Goal: Task Accomplishment & Management: Use online tool/utility

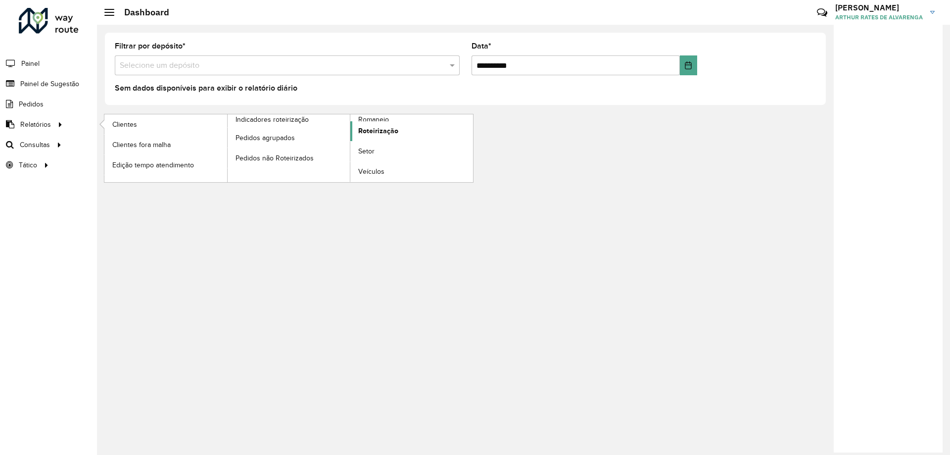
click at [374, 129] on span "Roteirização" at bounding box center [378, 131] width 40 height 10
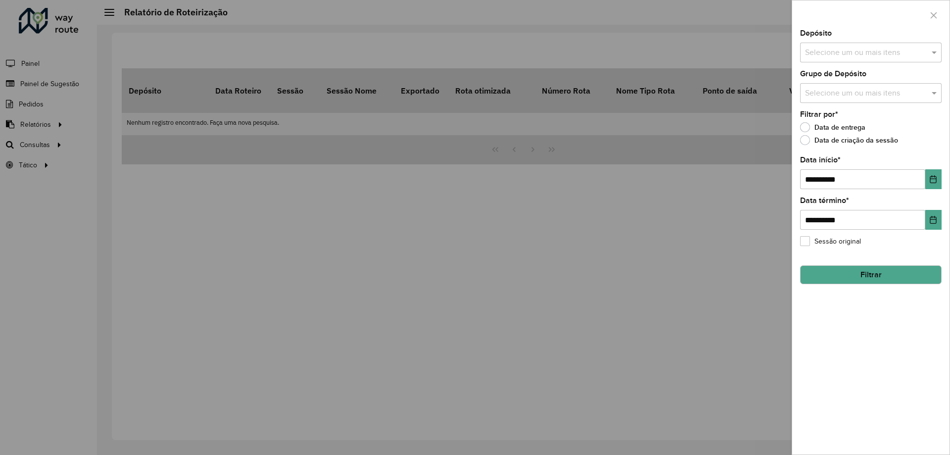
click at [835, 269] on button "Filtrar" at bounding box center [871, 274] width 142 height 19
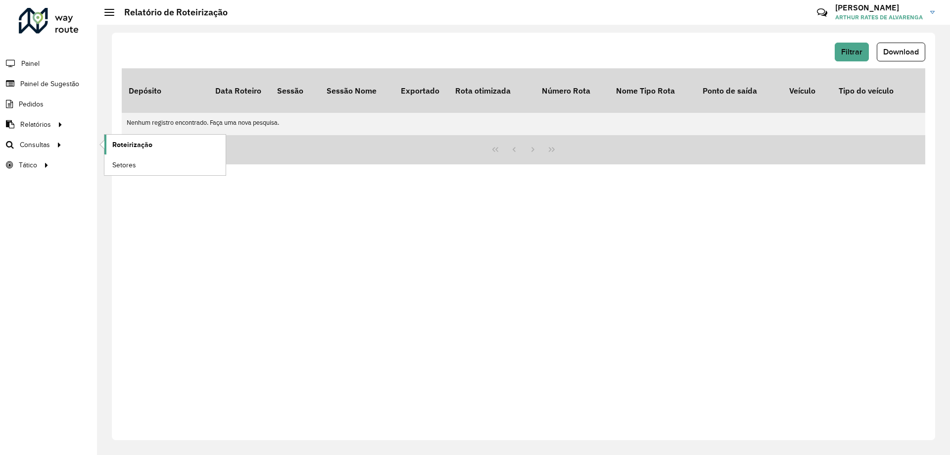
click at [164, 143] on link "Roteirização" at bounding box center [164, 145] width 121 height 20
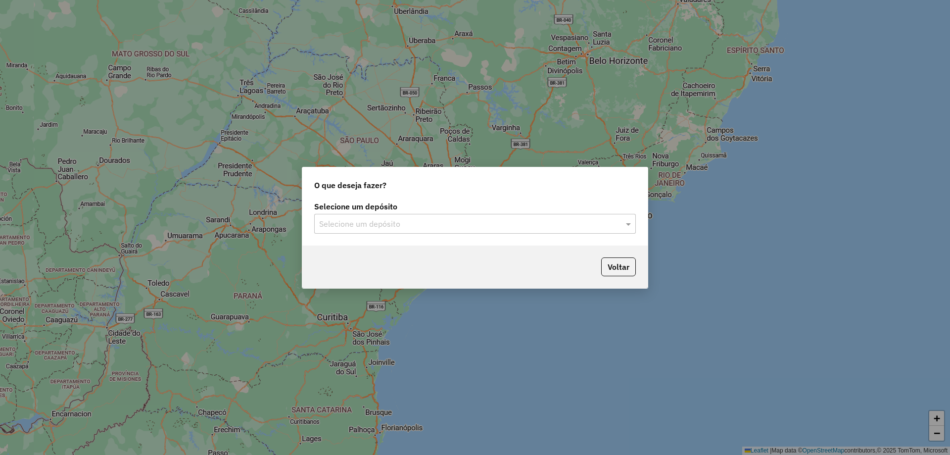
click at [497, 239] on div "Selecione um depósito Selecione um depósito" at bounding box center [474, 222] width 345 height 47
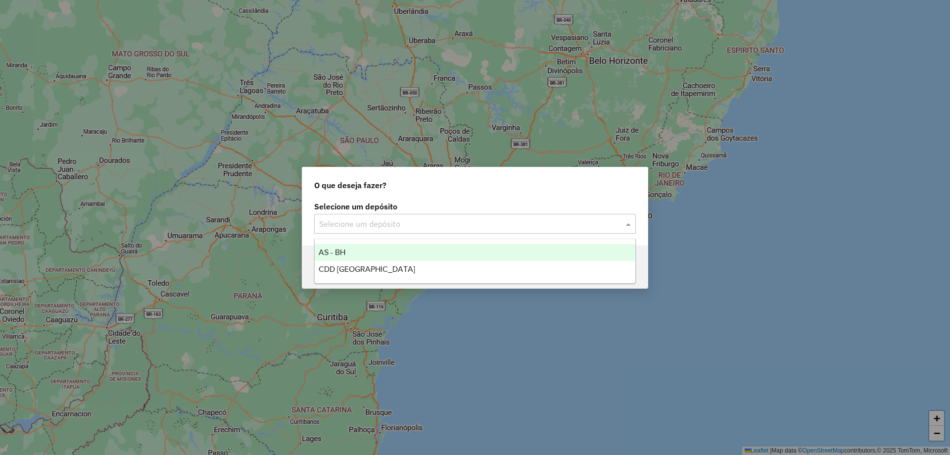
click at [497, 221] on input "text" at bounding box center [465, 224] width 292 height 12
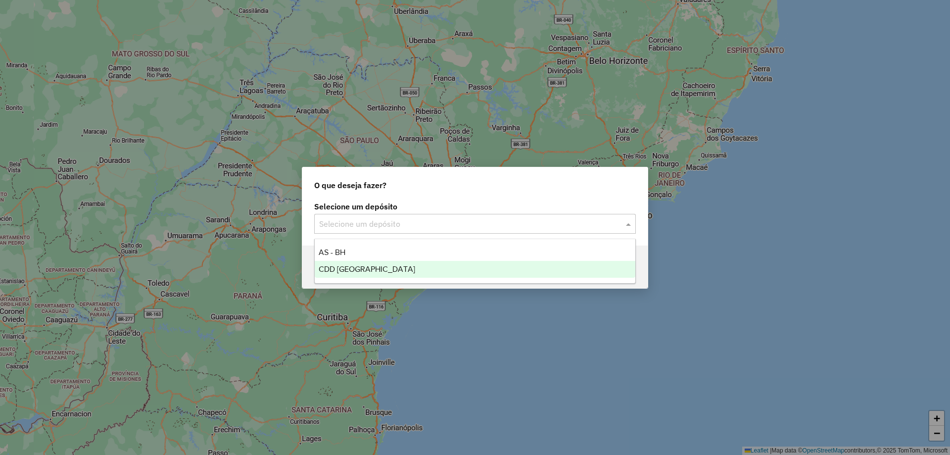
click at [400, 273] on div "CDD [GEOGRAPHIC_DATA]" at bounding box center [475, 269] width 321 height 17
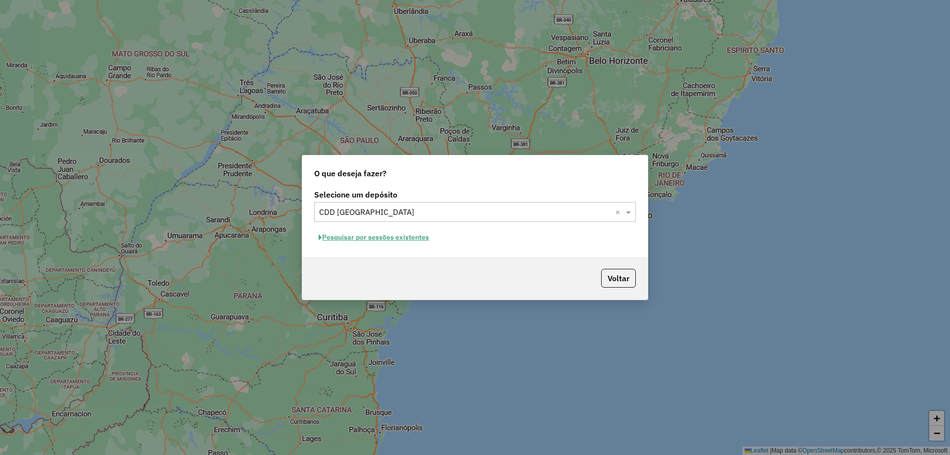
click at [407, 240] on button "Pesquisar por sessões existentes" at bounding box center [373, 237] width 119 height 15
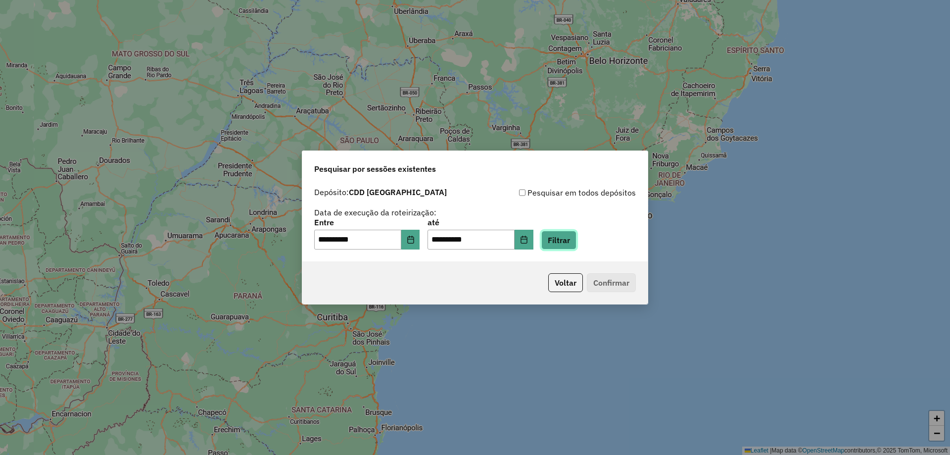
click at [576, 246] on button "Filtrar" at bounding box center [558, 240] width 35 height 19
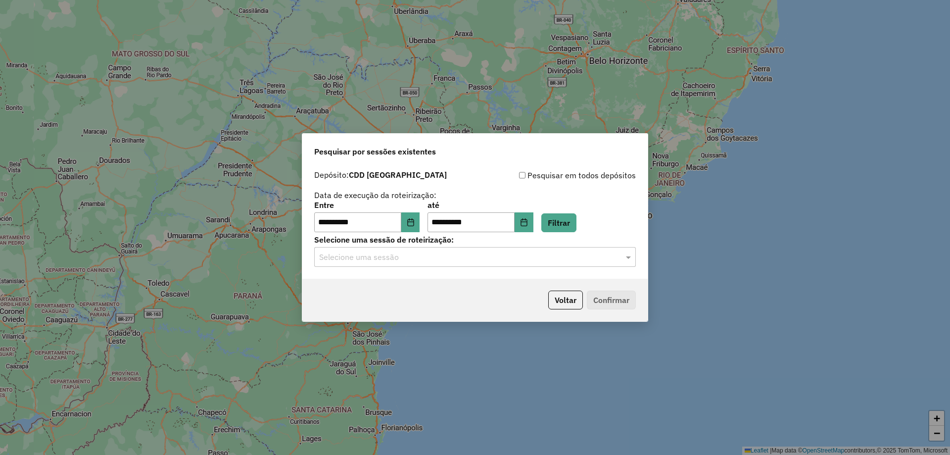
click at [428, 267] on div "**********" at bounding box center [474, 221] width 345 height 113
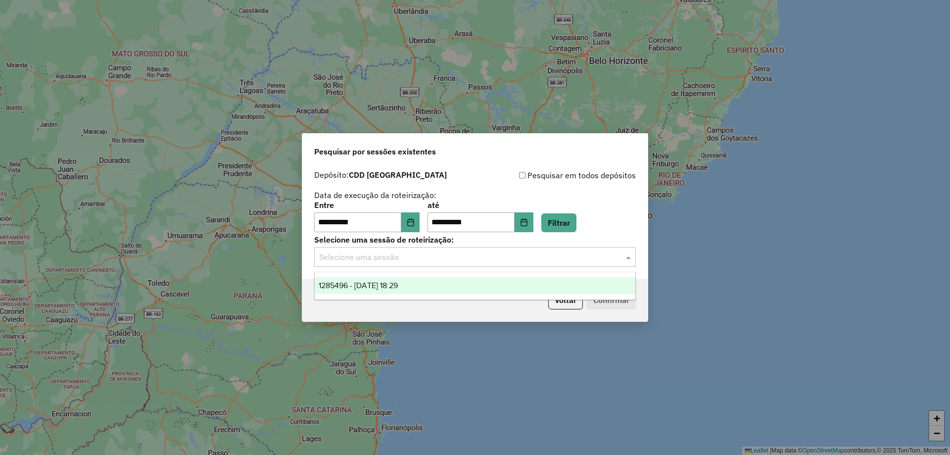
click at [431, 254] on input "text" at bounding box center [465, 257] width 292 height 12
click at [415, 280] on div "1285496 - [DATE] 18:29" at bounding box center [475, 285] width 321 height 17
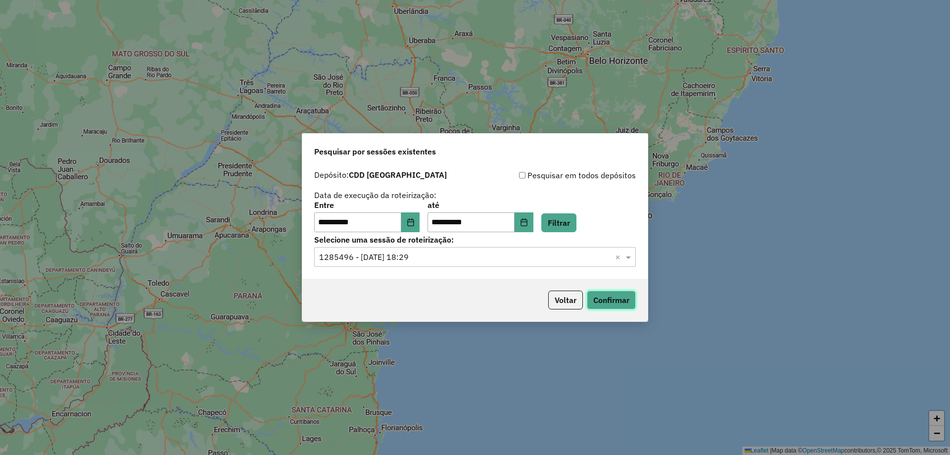
click at [622, 292] on button "Confirmar" at bounding box center [611, 299] width 49 height 19
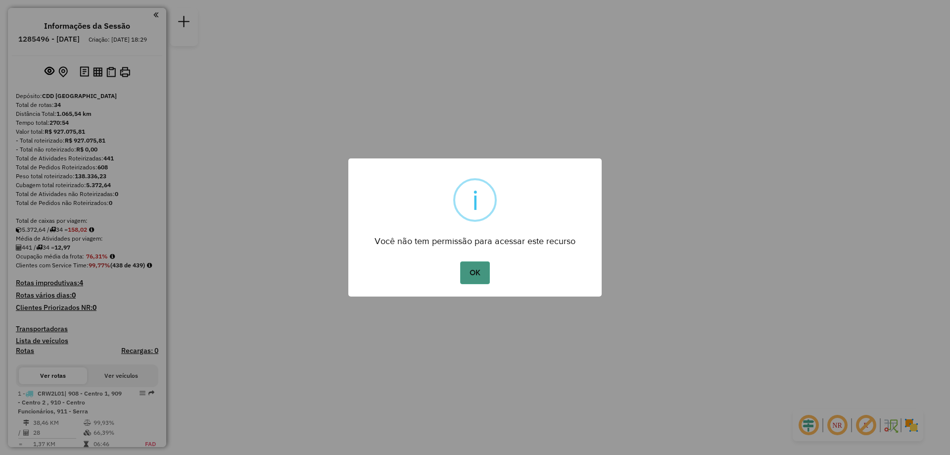
click at [478, 273] on button "OK" at bounding box center [474, 272] width 29 height 23
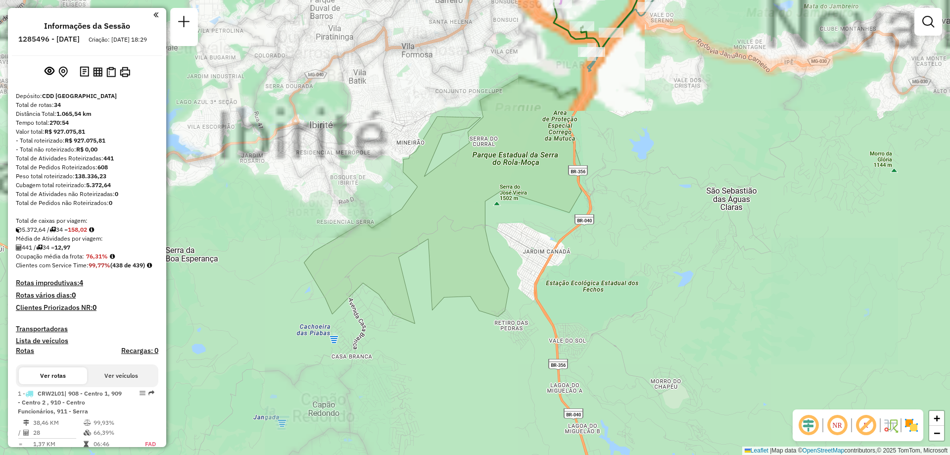
drag, startPoint x: 635, startPoint y: 129, endPoint x: 435, endPoint y: 260, distance: 238.4
click at [435, 260] on div "Janela de atendimento Grade de atendimento Capacidade Transportadoras Veículos …" at bounding box center [475, 227] width 950 height 455
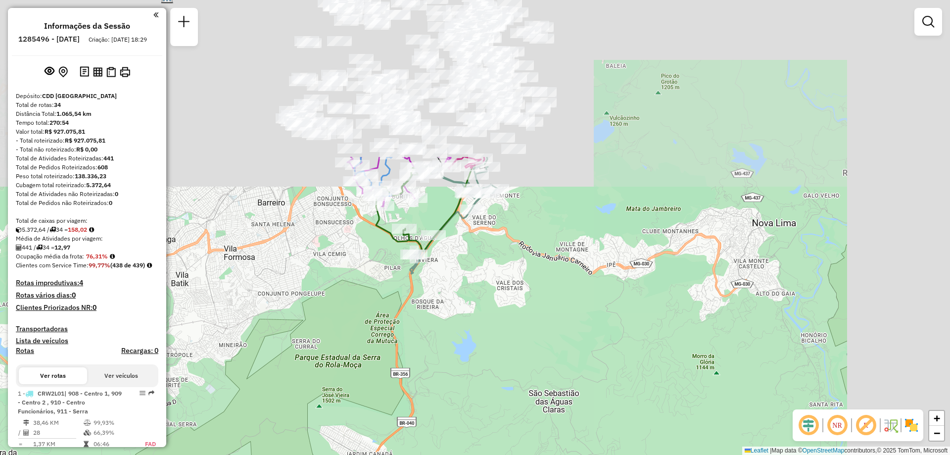
drag, startPoint x: 613, startPoint y: 84, endPoint x: 431, endPoint y: 292, distance: 275.7
click at [431, 292] on div "Janela de atendimento Grade de atendimento Capacidade Transportadoras Veículos …" at bounding box center [475, 227] width 950 height 455
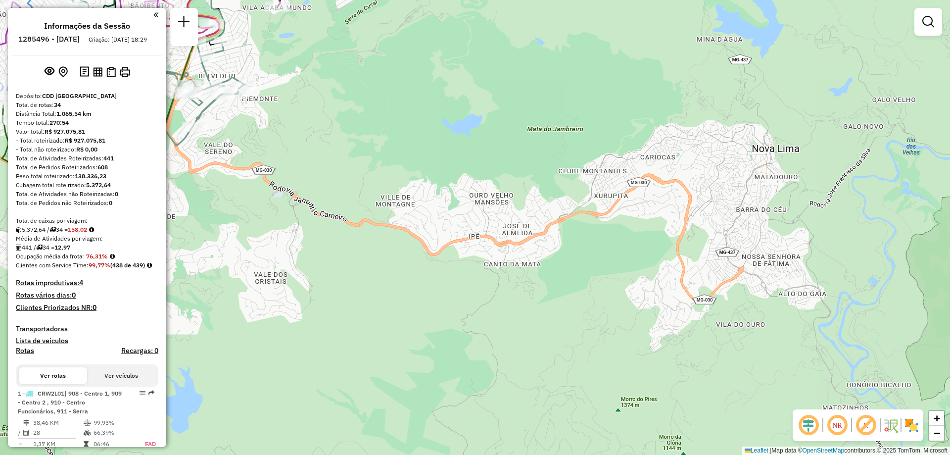
click at [910, 425] on img at bounding box center [912, 425] width 16 height 16
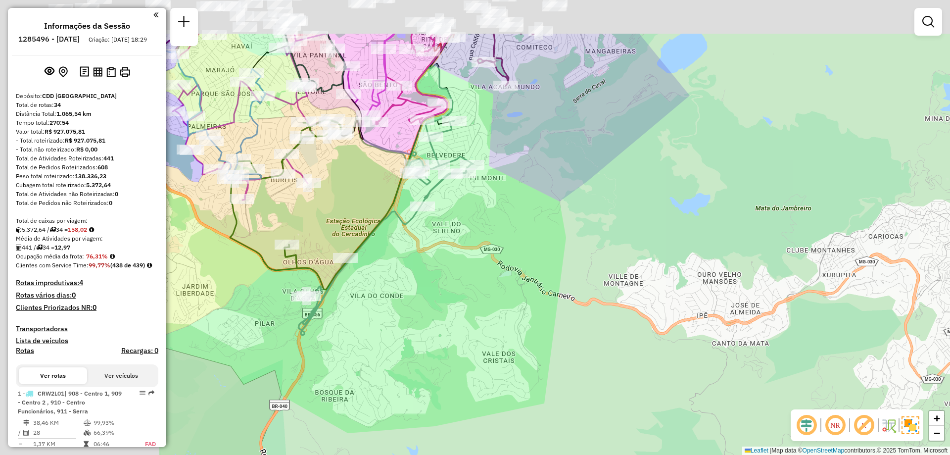
drag, startPoint x: 428, startPoint y: 147, endPoint x: 655, endPoint y: 224, distance: 239.7
click at [655, 224] on div "Janela de atendimento Grade de atendimento Capacidade Transportadoras Veículos …" at bounding box center [475, 227] width 950 height 455
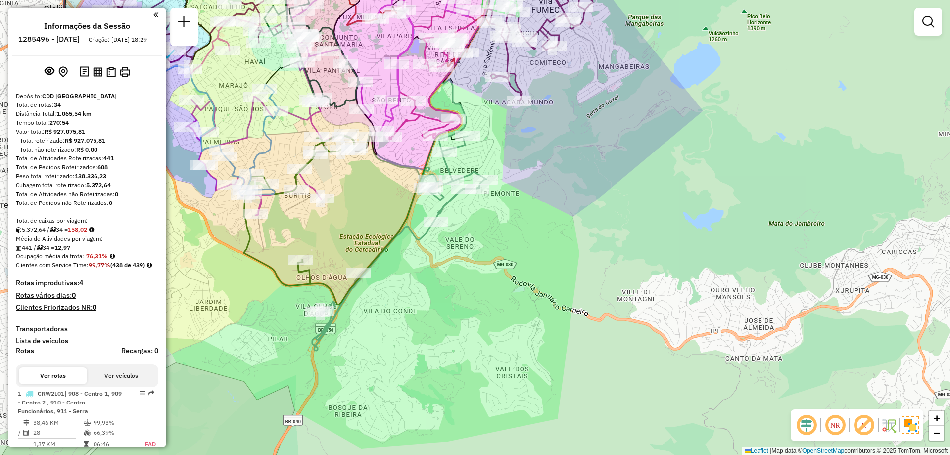
click at [613, 268] on div "Janela de atendimento Grade de atendimento Capacidade Transportadoras Veículos …" at bounding box center [475, 227] width 950 height 455
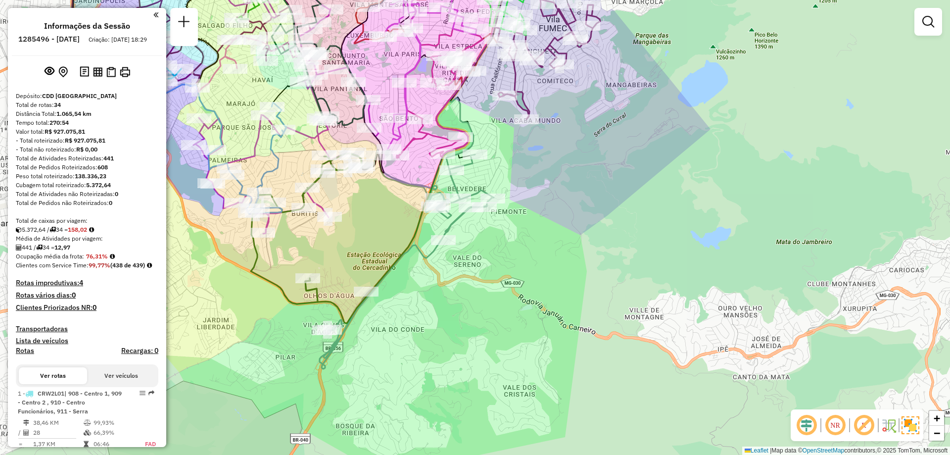
drag, startPoint x: 594, startPoint y: 227, endPoint x: 600, endPoint y: 245, distance: 19.2
click at [600, 245] on div "Janela de atendimento Grade de atendimento Capacidade Transportadoras Veículos …" at bounding box center [475, 227] width 950 height 455
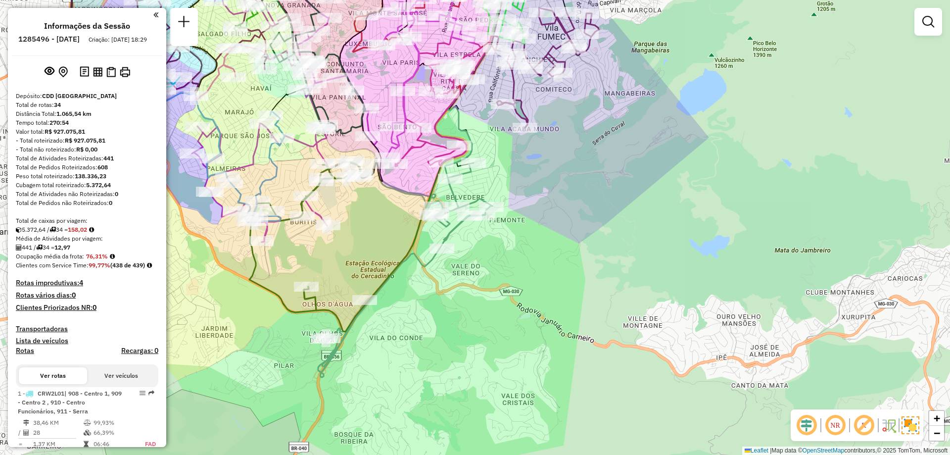
drag, startPoint x: 520, startPoint y: 279, endPoint x: 519, endPoint y: 287, distance: 8.5
click at [519, 287] on div "Janela de atendimento Grade de atendimento Capacidade Transportadoras Veículos …" at bounding box center [475, 227] width 950 height 455
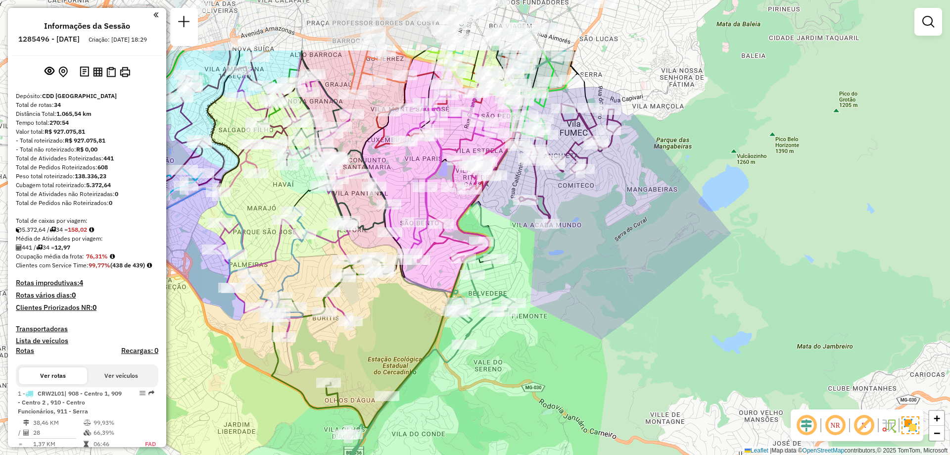
drag, startPoint x: 562, startPoint y: 150, endPoint x: 587, endPoint y: 255, distance: 107.4
click at [587, 255] on div "Janela de atendimento Grade de atendimento Capacidade Transportadoras Veículos …" at bounding box center [475, 227] width 950 height 455
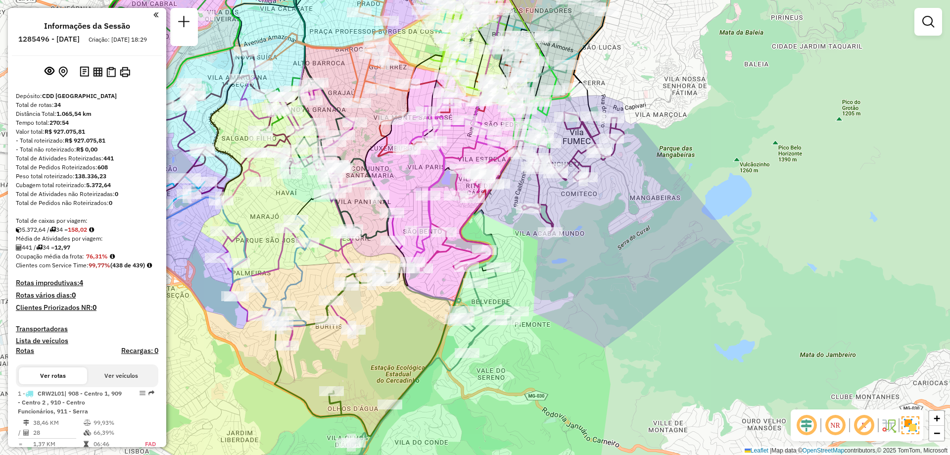
select select "**********"
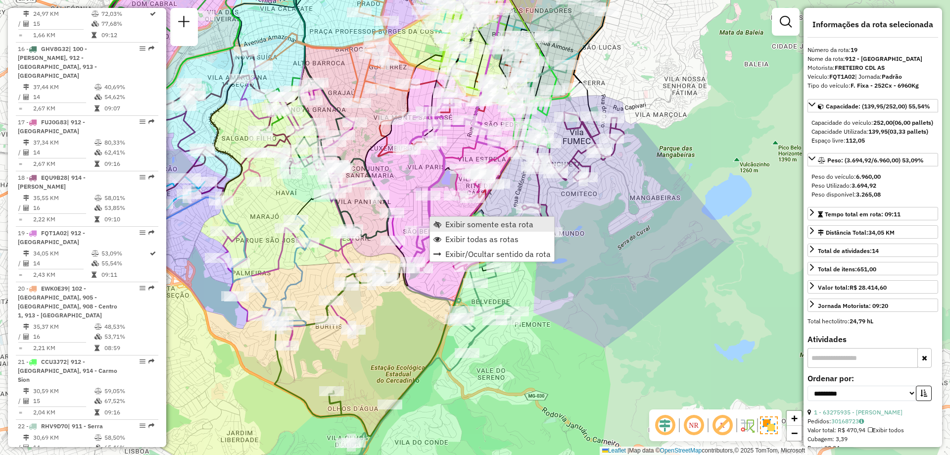
scroll to position [1475, 0]
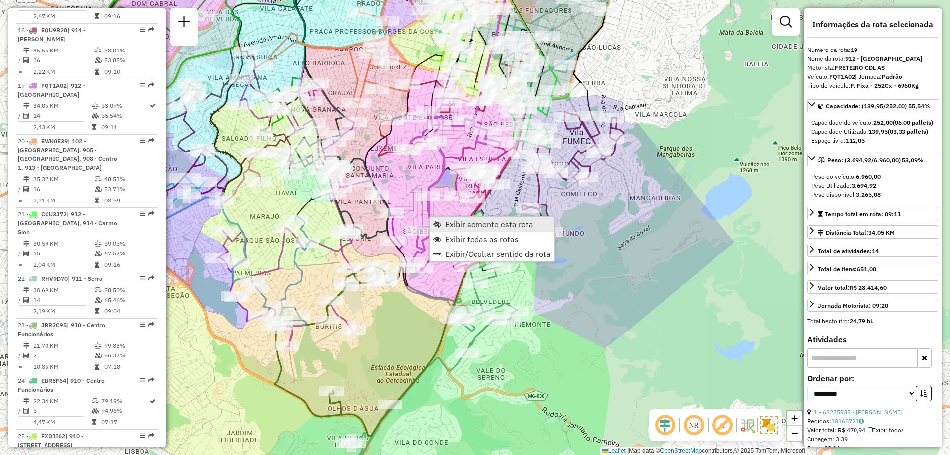
click at [440, 223] on span "Exibir somente esta rota" at bounding box center [437, 224] width 8 height 8
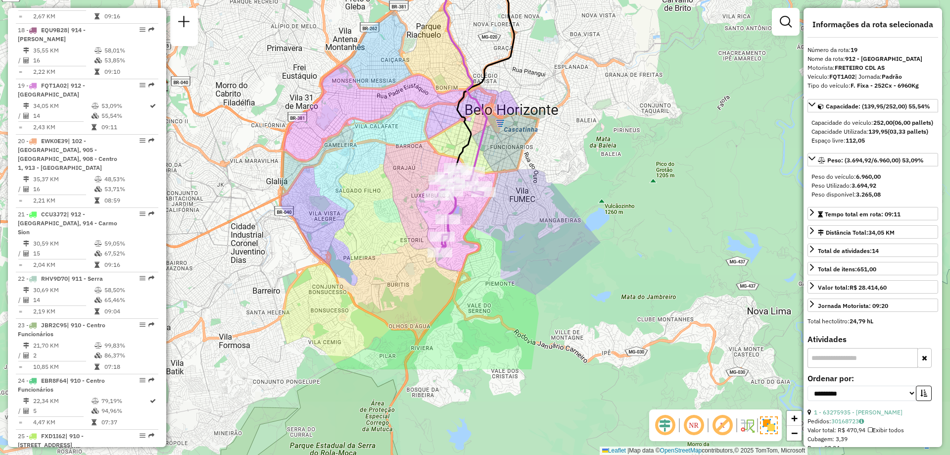
drag, startPoint x: 494, startPoint y: 373, endPoint x: 495, endPoint y: 241, distance: 131.1
click at [495, 241] on div "Janela de atendimento Grade de atendimento Capacidade Transportadoras Veículos …" at bounding box center [475, 227] width 950 height 455
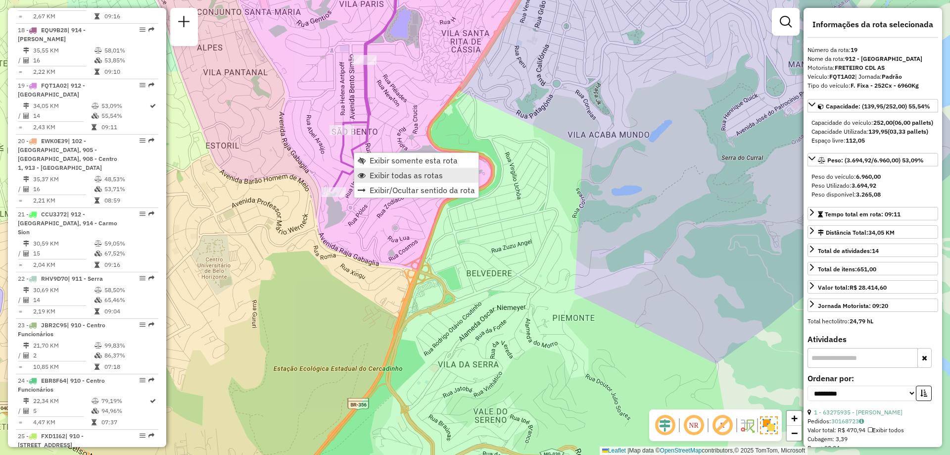
click at [360, 170] on link "Exibir todas as rotas" at bounding box center [416, 175] width 124 height 15
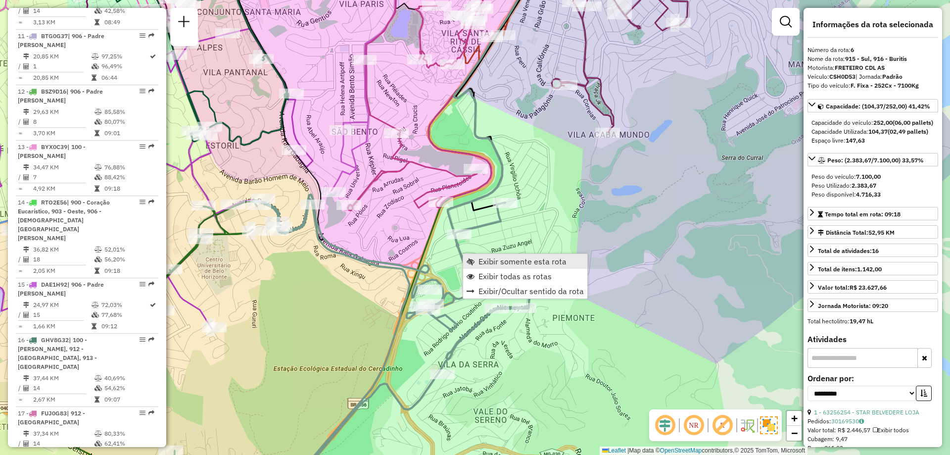
scroll to position [745, 0]
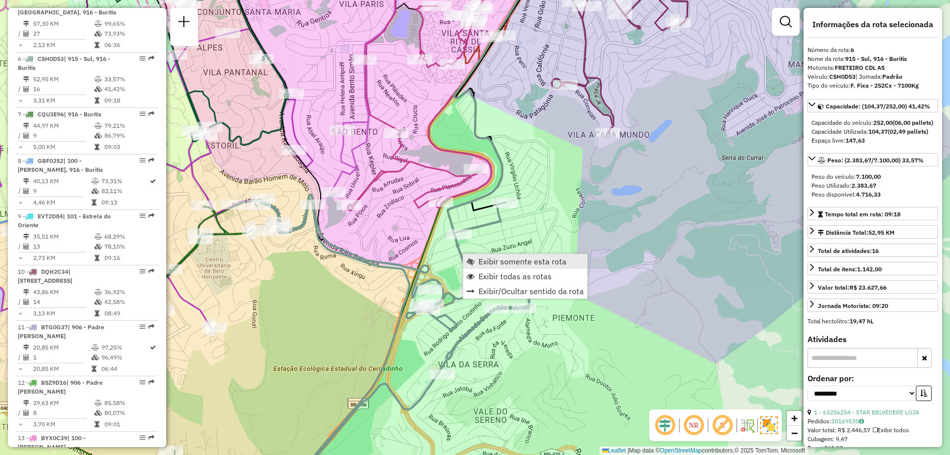
click at [468, 257] on span "Exibir somente esta rota" at bounding box center [471, 261] width 8 height 8
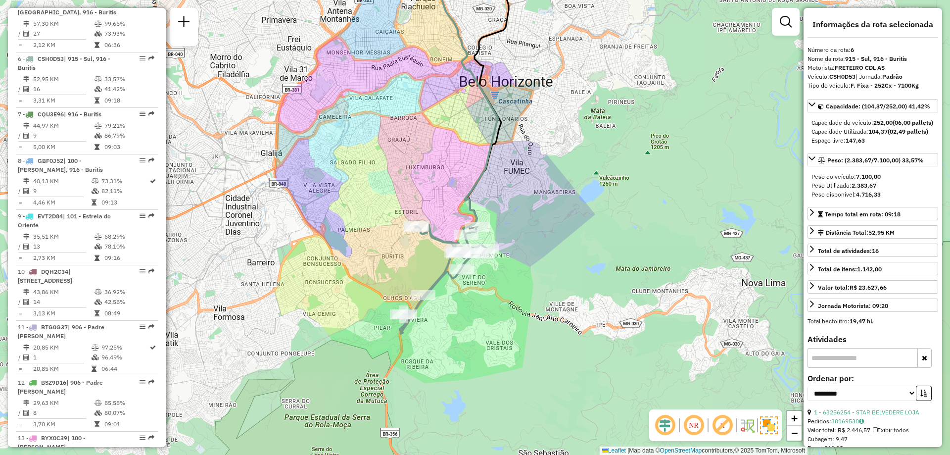
drag, startPoint x: 512, startPoint y: 304, endPoint x: 491, endPoint y: 199, distance: 106.5
click at [491, 199] on div "Janela de atendimento Grade de atendimento Capacidade Transportadoras Veículos …" at bounding box center [475, 227] width 950 height 455
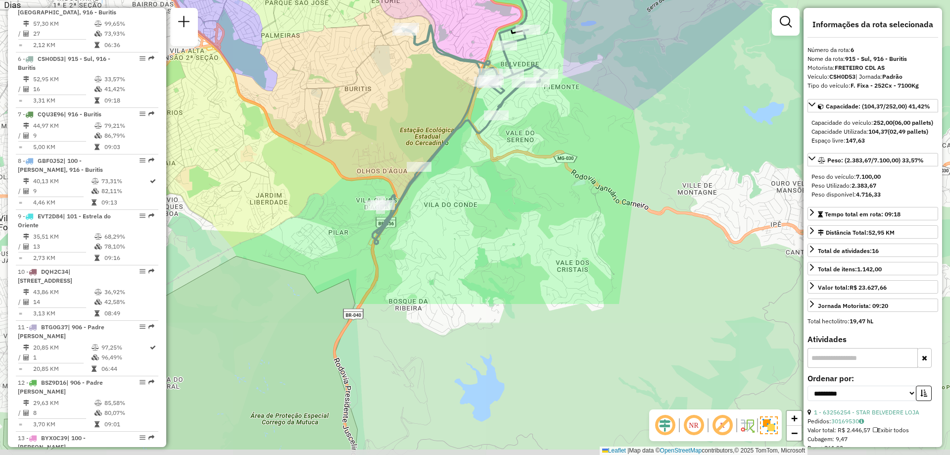
drag, startPoint x: 525, startPoint y: 273, endPoint x: 579, endPoint y: 76, distance: 203.8
click at [579, 76] on div "Janela de atendimento Grade de atendimento Capacidade Transportadoras Veículos …" at bounding box center [475, 227] width 950 height 455
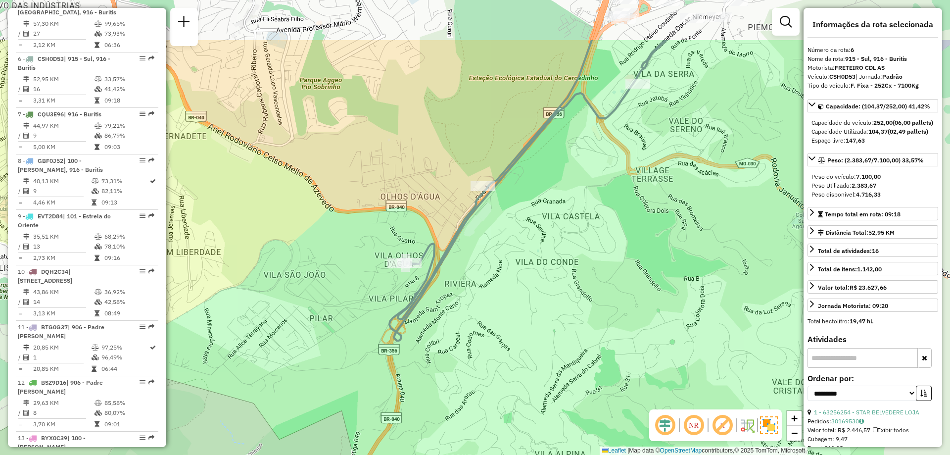
drag, startPoint x: 420, startPoint y: 208, endPoint x: 414, endPoint y: 256, distance: 48.4
click at [414, 256] on div "Rota 6 - Placa CSH0D53 63203713 - 52.018.516 LUCIANA CARLA DE PAIVA Rota 6 - Pl…" at bounding box center [475, 227] width 950 height 455
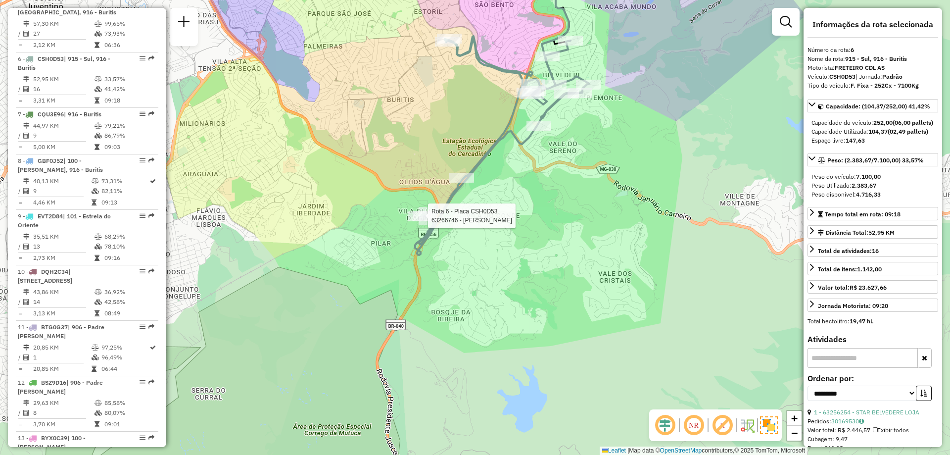
click at [368, 248] on div "Rota 6 - Placa CSH0D53 63266746 - LUIZ GUSTAVO LOPES D Janela de atendimento Gr…" at bounding box center [475, 227] width 950 height 455
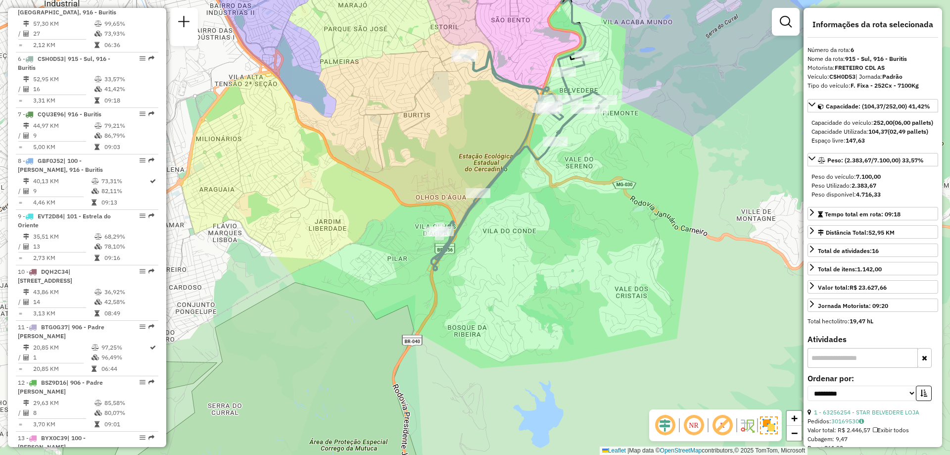
drag, startPoint x: 225, startPoint y: 151, endPoint x: 239, endPoint y: 167, distance: 21.0
click at [239, 167] on div "Janela de atendimento Grade de atendimento Capacidade Transportadoras Veículos …" at bounding box center [475, 227] width 950 height 455
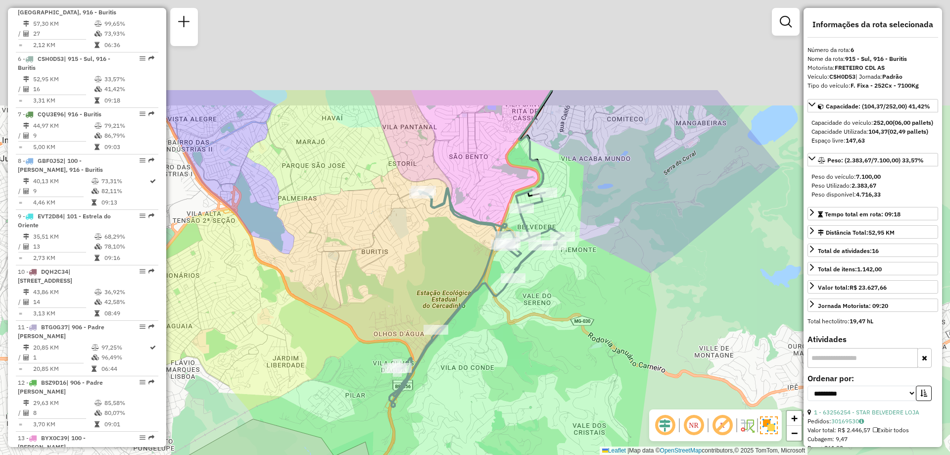
drag, startPoint x: 454, startPoint y: 173, endPoint x: 412, endPoint y: 308, distance: 142.0
click at [412, 308] on div "Janela de atendimento Grade de atendimento Capacidade Transportadoras Veículos …" at bounding box center [475, 227] width 950 height 455
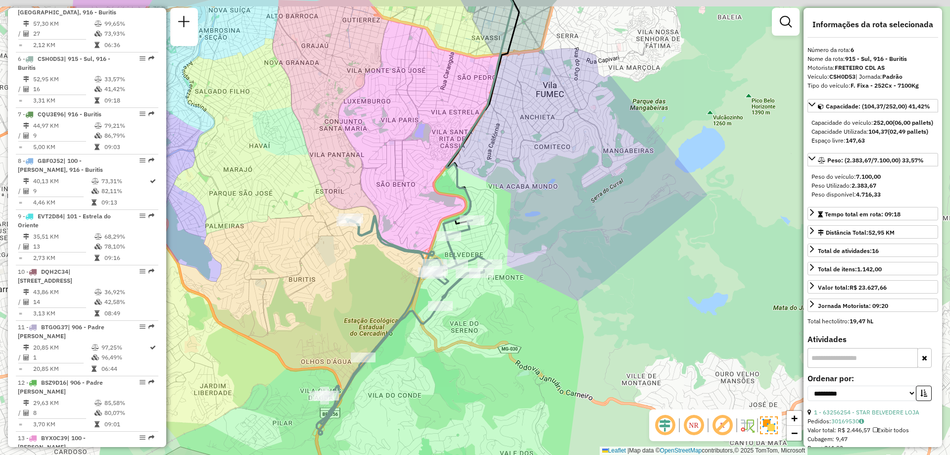
drag, startPoint x: 546, startPoint y: 193, endPoint x: 538, endPoint y: 211, distance: 19.3
click at [538, 211] on div "Janela de atendimento Grade de atendimento Capacidade Transportadoras Veículos …" at bounding box center [475, 227] width 950 height 455
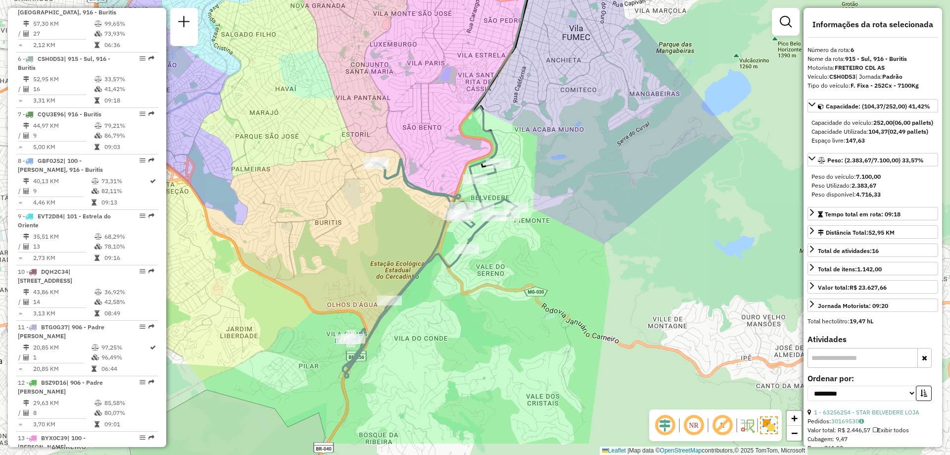
drag, startPoint x: 527, startPoint y: 242, endPoint x: 552, endPoint y: 185, distance: 62.1
click at [552, 185] on div "Janela de atendimento Grade de atendimento Capacidade Transportadoras Veículos …" at bounding box center [475, 227] width 950 height 455
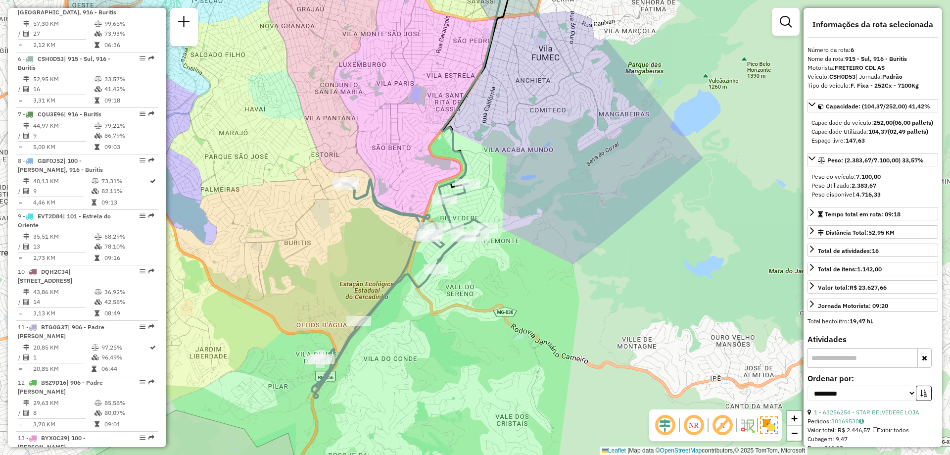
drag, startPoint x: 540, startPoint y: 168, endPoint x: 518, endPoint y: 168, distance: 21.8
click at [518, 168] on div "Janela de atendimento Grade de atendimento Capacidade Transportadoras Veículos …" at bounding box center [475, 227] width 950 height 455
